Goal: Register for event/course

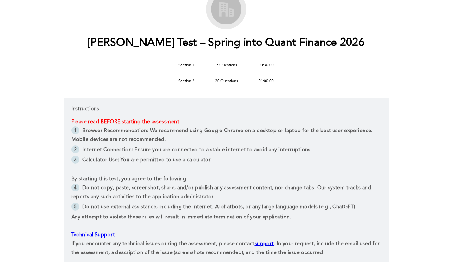
scroll to position [47, 0]
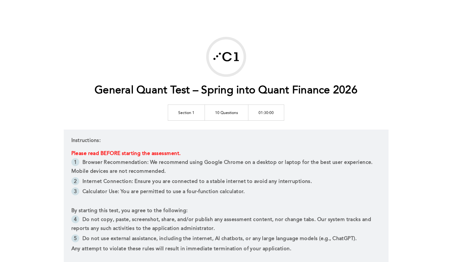
scroll to position [92, 0]
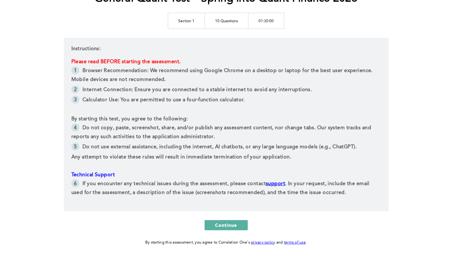
click at [144, 93] on li "Internet Connection: Ensure you are connected to a stable internet to avoid any…" at bounding box center [226, 90] width 310 height 10
click at [140, 75] on li "Browser Recommendation: We recommend using Google Chrome on a desktop or laptop…" at bounding box center [226, 75] width 310 height 19
